Goal: Task Accomplishment & Management: Manage account settings

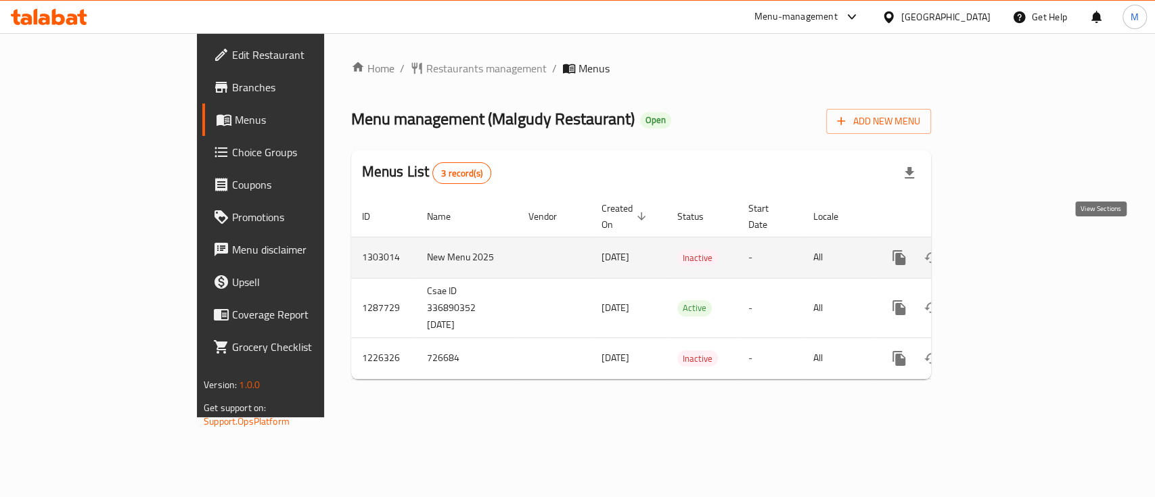
click at [1005, 250] on icon "enhanced table" at bounding box center [997, 258] width 16 height 16
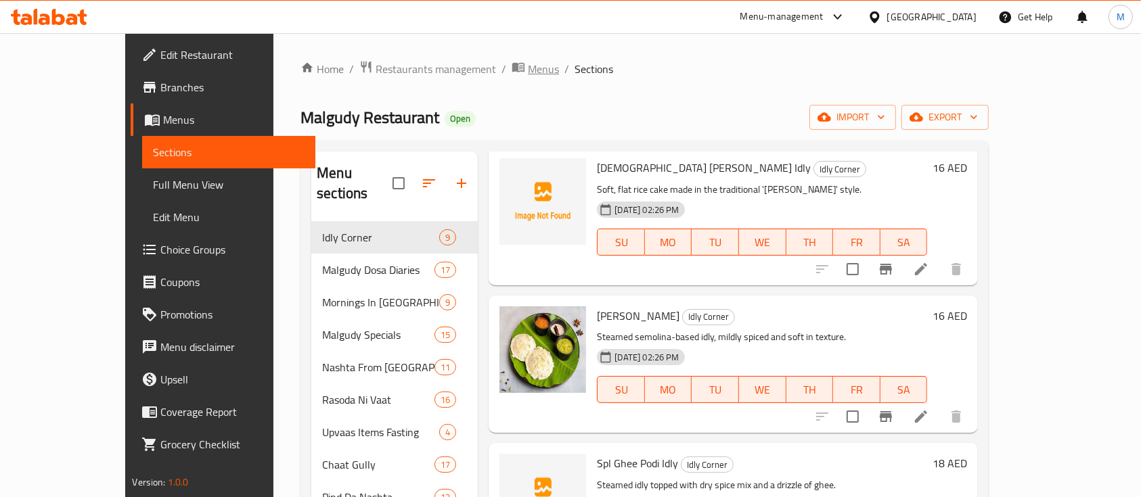
click at [512, 68] on icon "breadcrumb" at bounding box center [519, 67] width 14 height 14
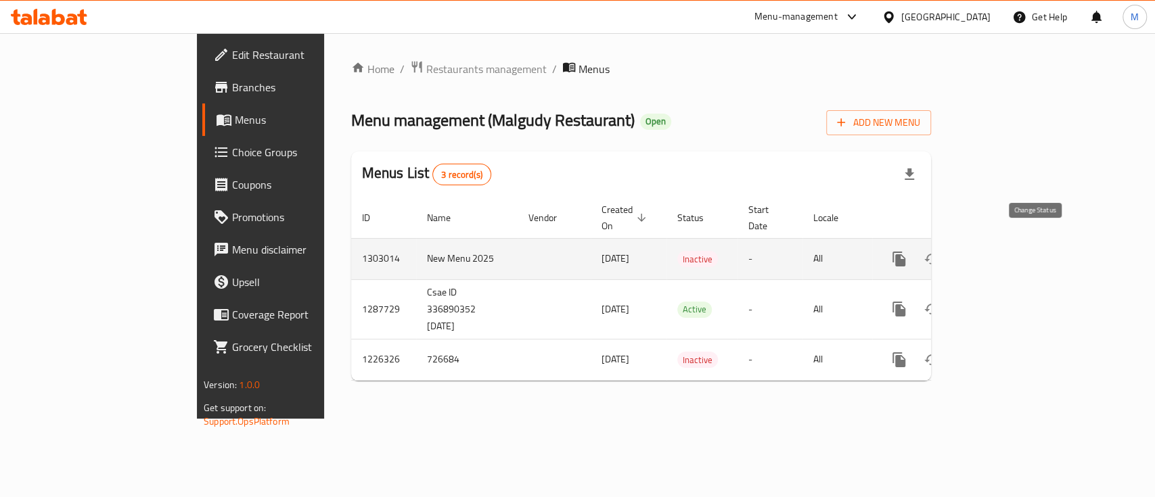
click at [940, 251] on icon "enhanced table" at bounding box center [932, 259] width 16 height 16
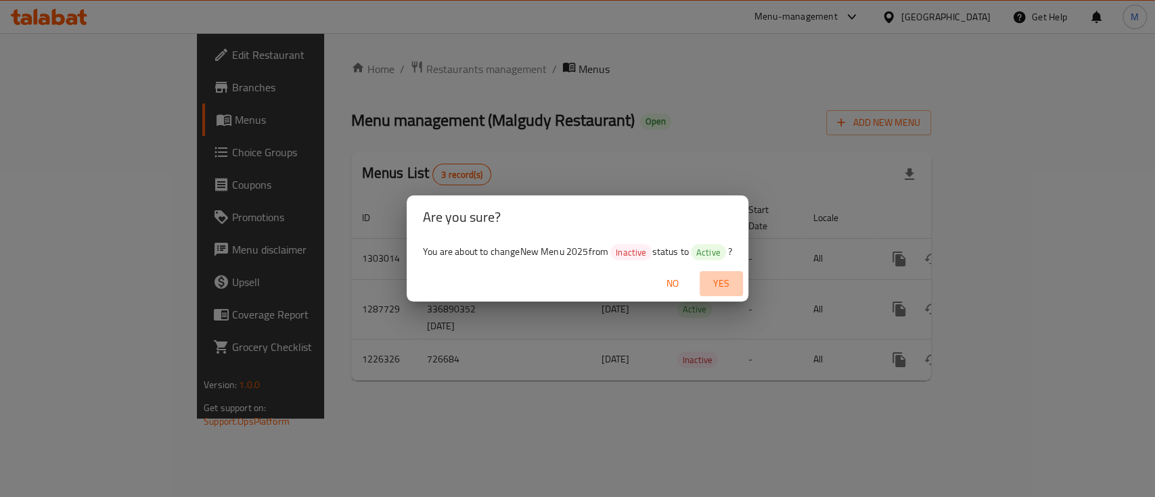
click at [719, 280] on span "Yes" at bounding box center [721, 283] width 32 height 17
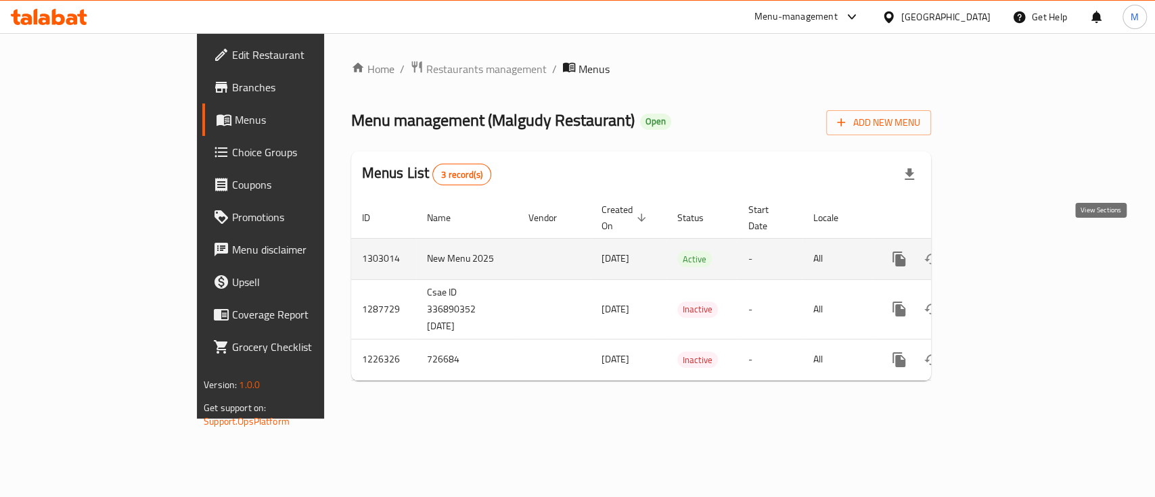
click at [1005, 251] on icon "enhanced table" at bounding box center [997, 259] width 16 height 16
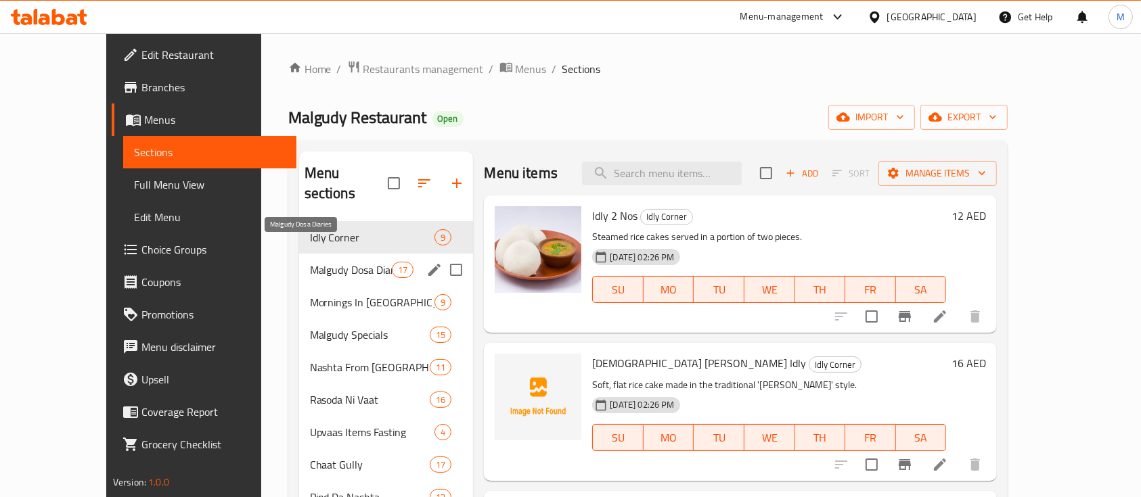
click at [310, 262] on span "Malgudy Dosa Diaries" at bounding box center [351, 270] width 83 height 16
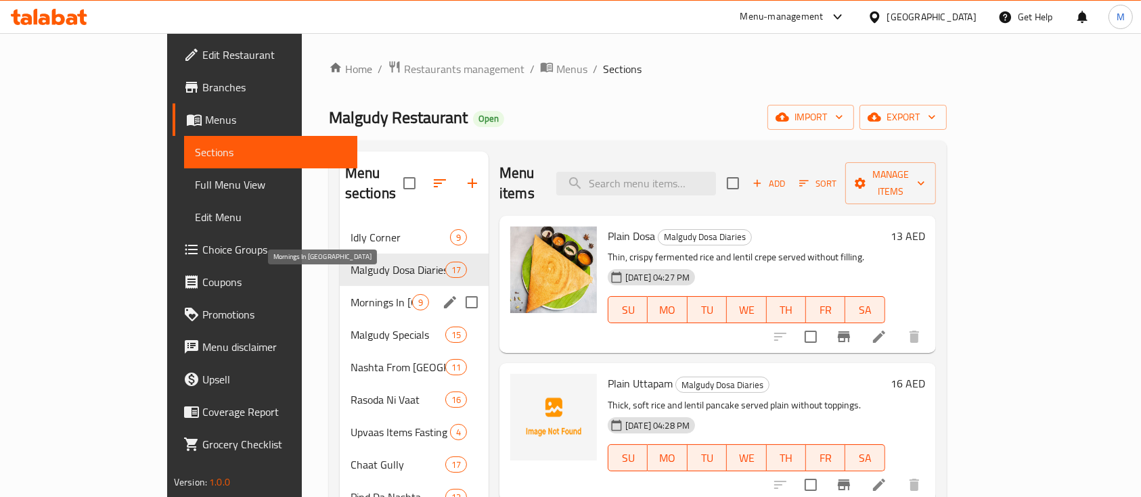
click at [351, 294] on span "Mornings In [GEOGRAPHIC_DATA]" at bounding box center [382, 302] width 62 height 16
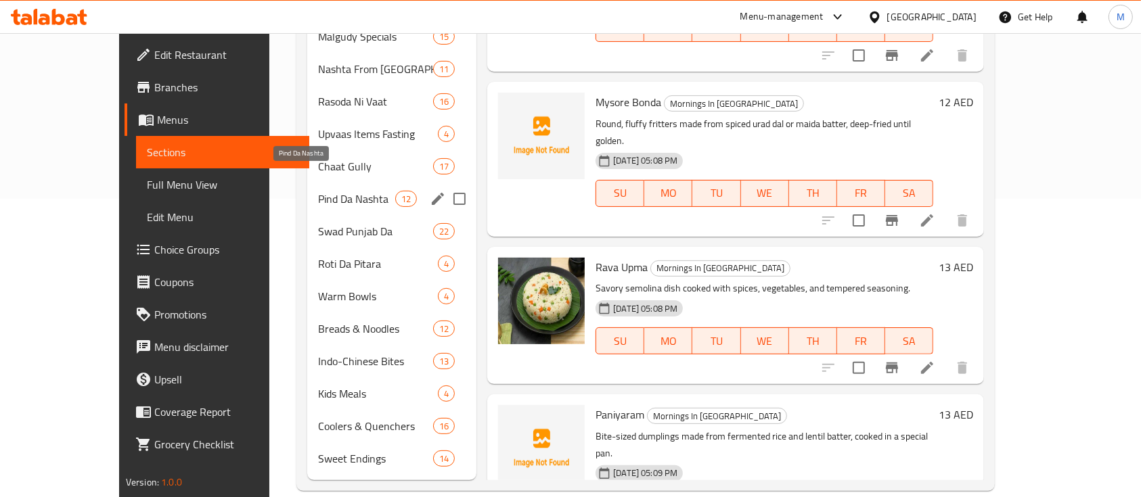
scroll to position [28, 0]
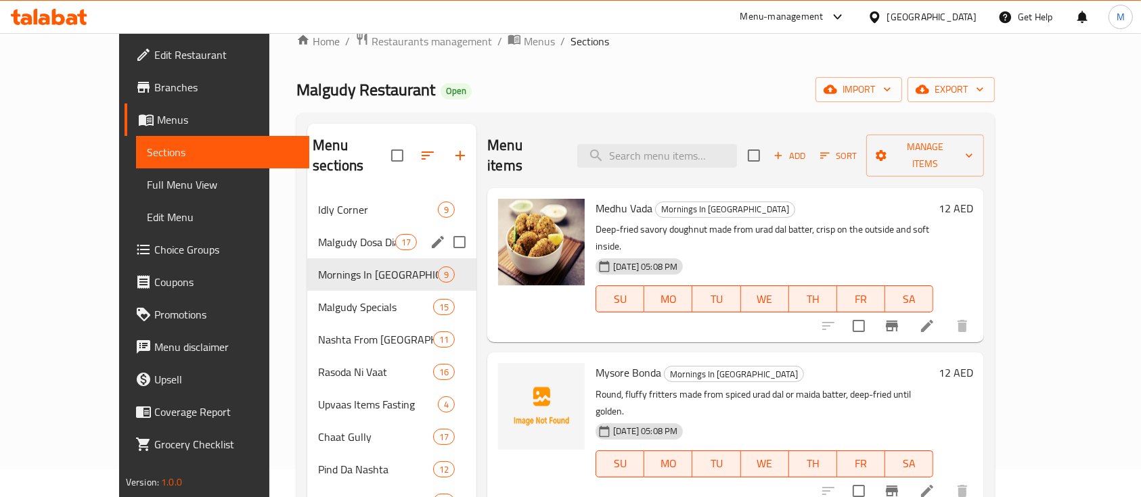
click at [326, 267] on span "Mornings In [GEOGRAPHIC_DATA]" at bounding box center [378, 275] width 120 height 16
click at [325, 291] on div "Malgudy Specials 15" at bounding box center [391, 307] width 169 height 32
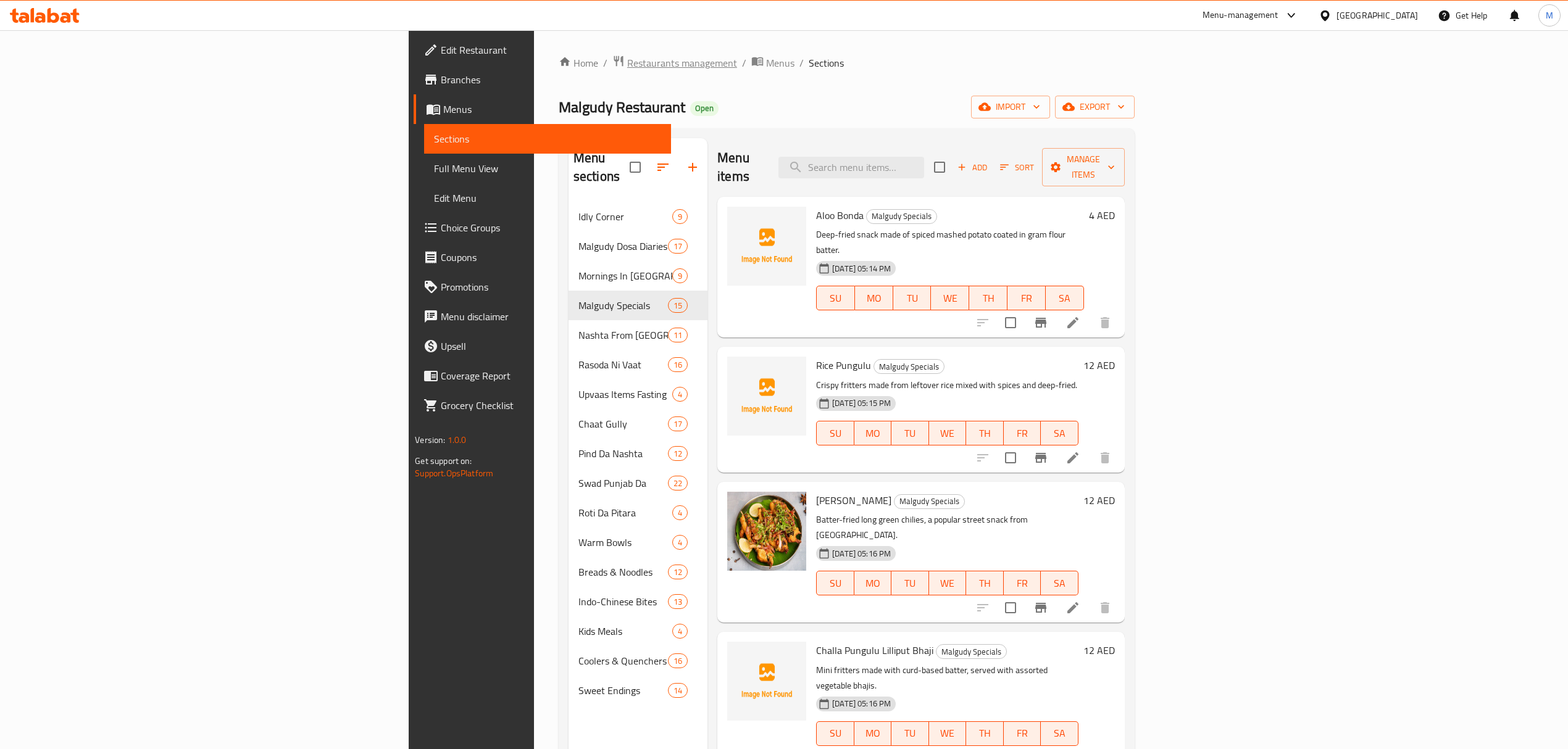
click at [627, 60] on span "Restaurants management" at bounding box center [681, 63] width 109 height 15
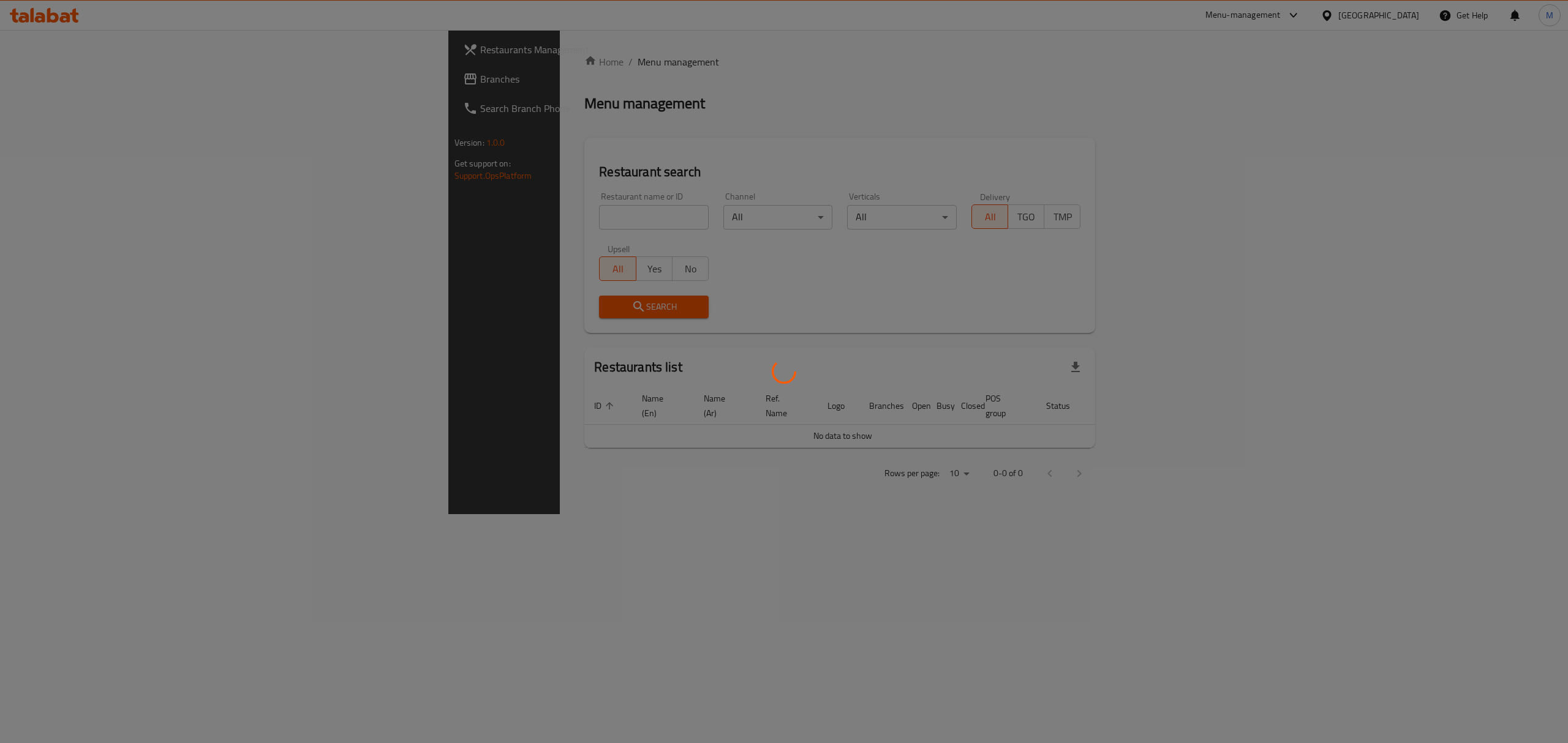
click at [496, 216] on div at bounding box center [784, 371] width 1568 height 743
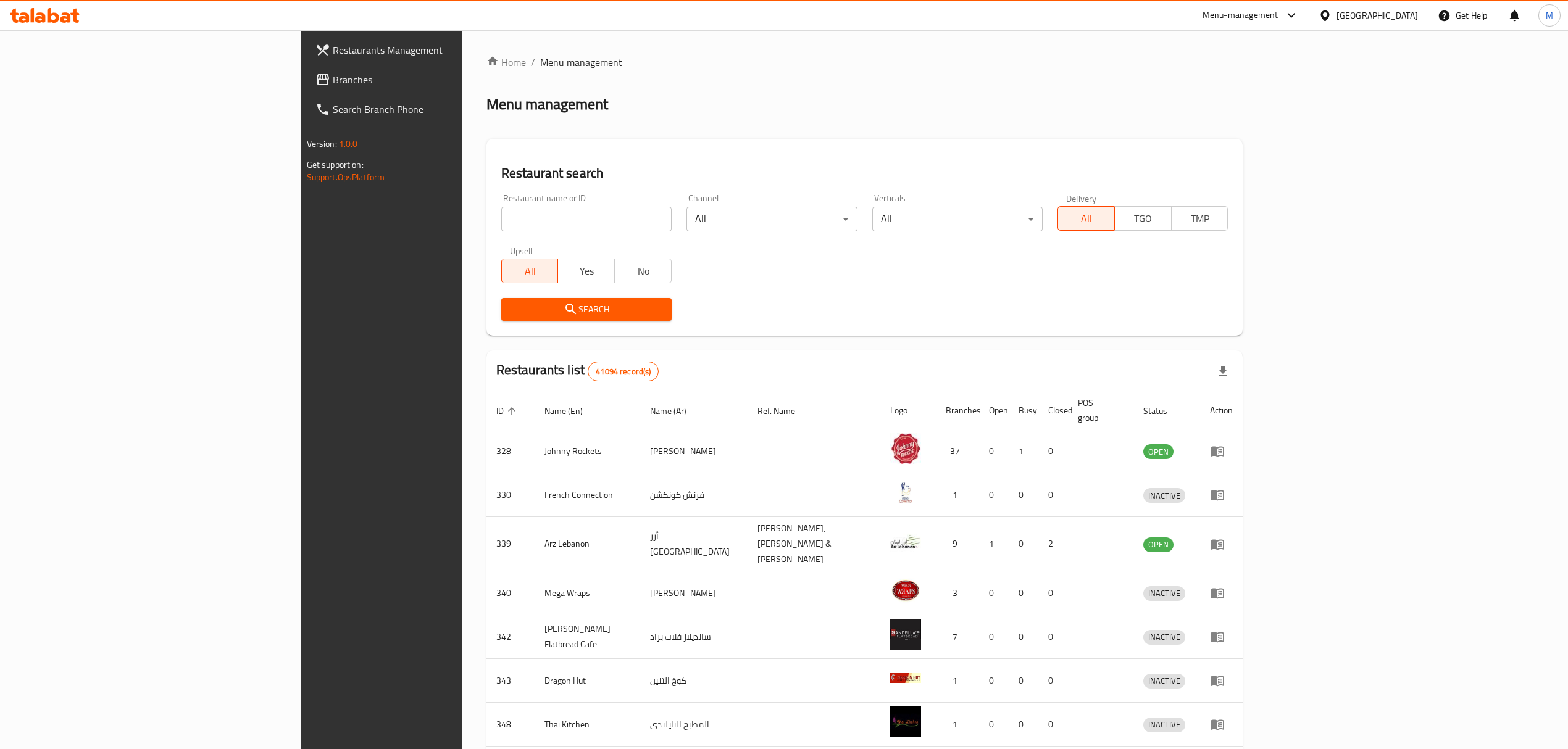
click at [501, 220] on input "search" at bounding box center [586, 219] width 171 height 25
type input "sandwich beiru"
